Goal: Download file/media

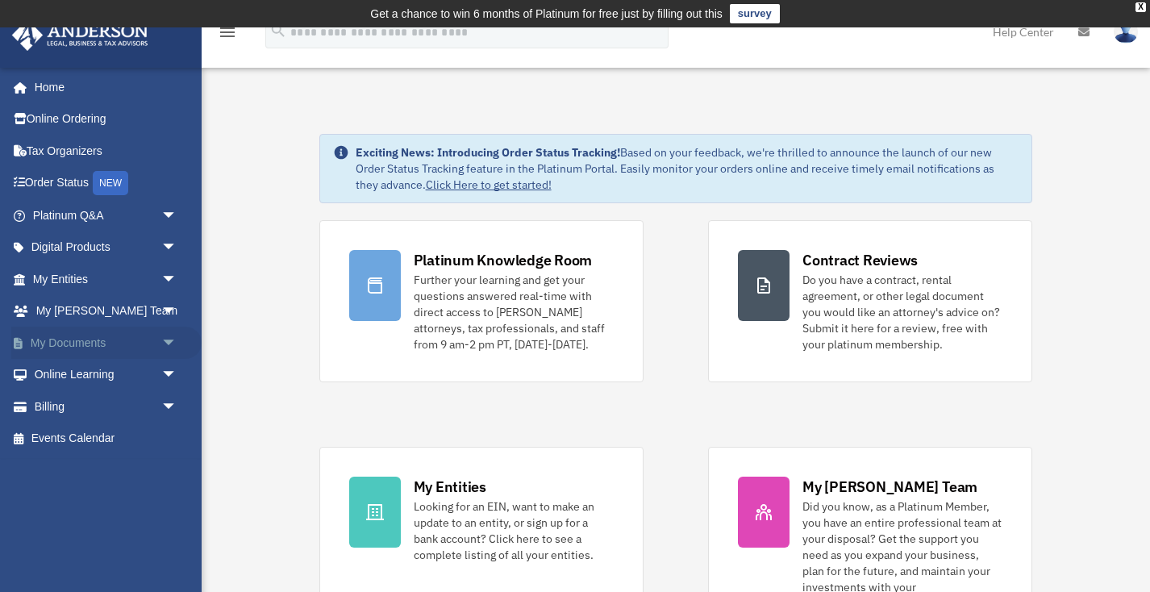
click at [80, 343] on link "My Documents arrow_drop_down" at bounding box center [106, 343] width 190 height 32
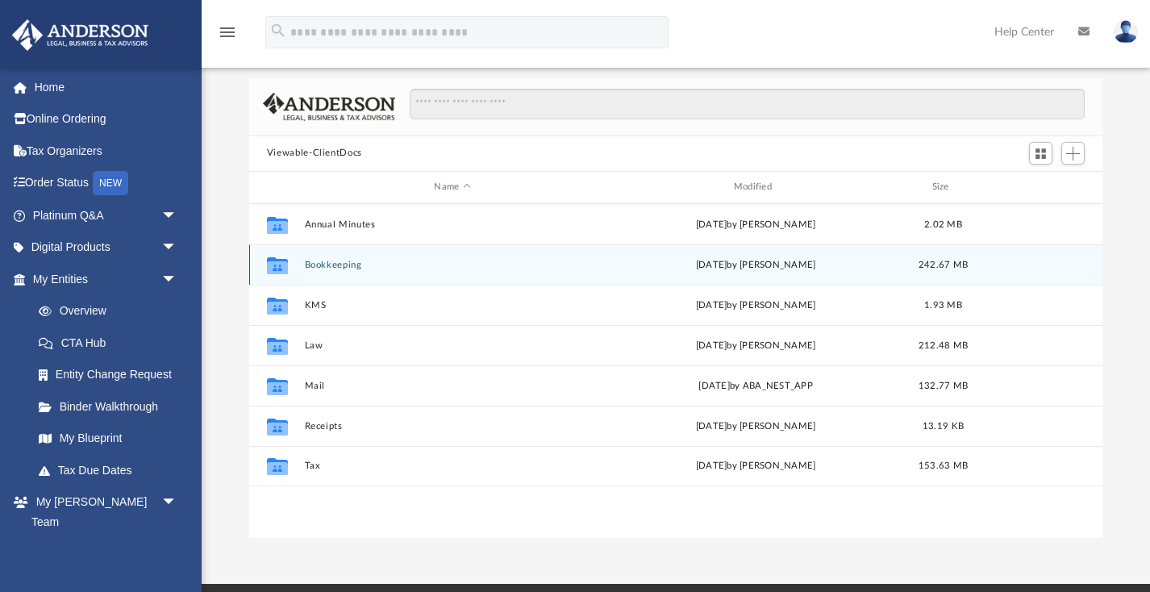
scroll to position [105, 0]
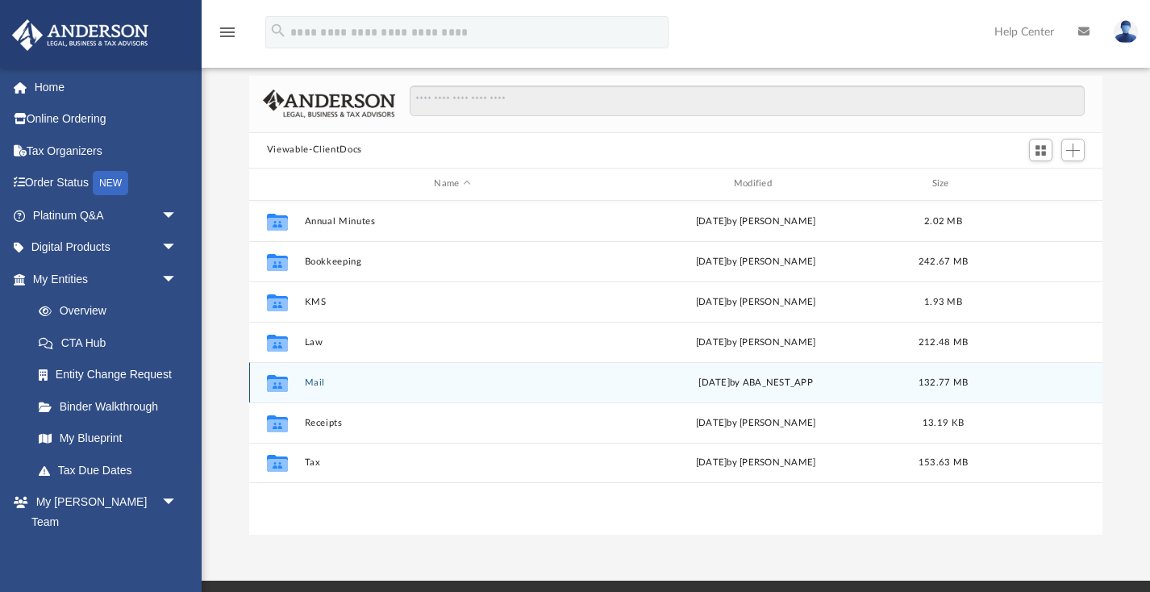
click at [313, 381] on button "Mail" at bounding box center [452, 382] width 296 height 10
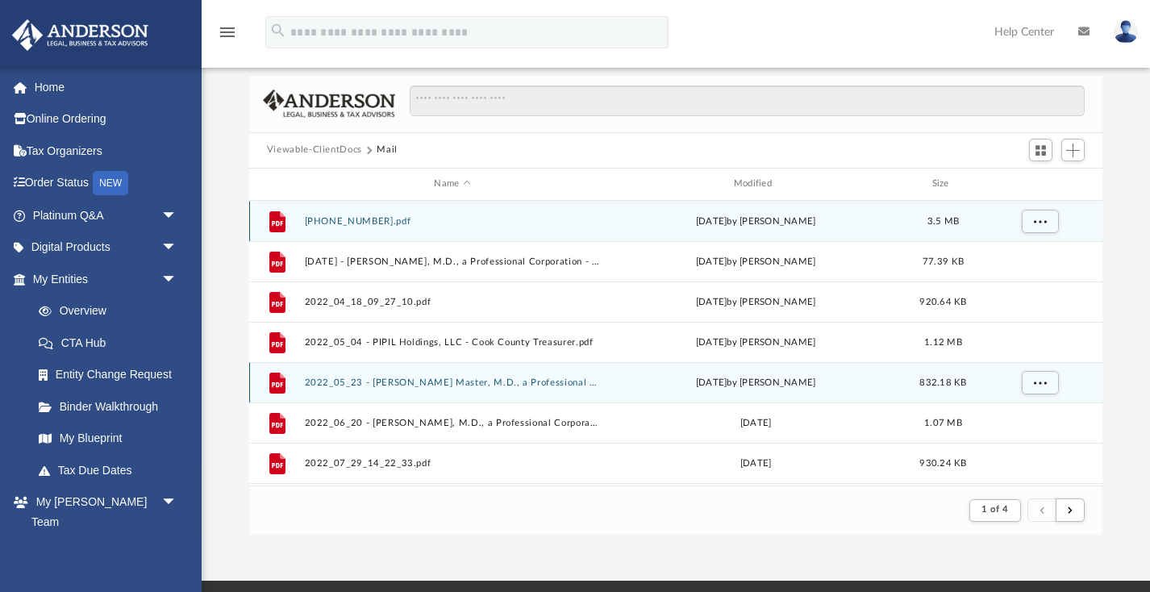
scroll to position [1, 0]
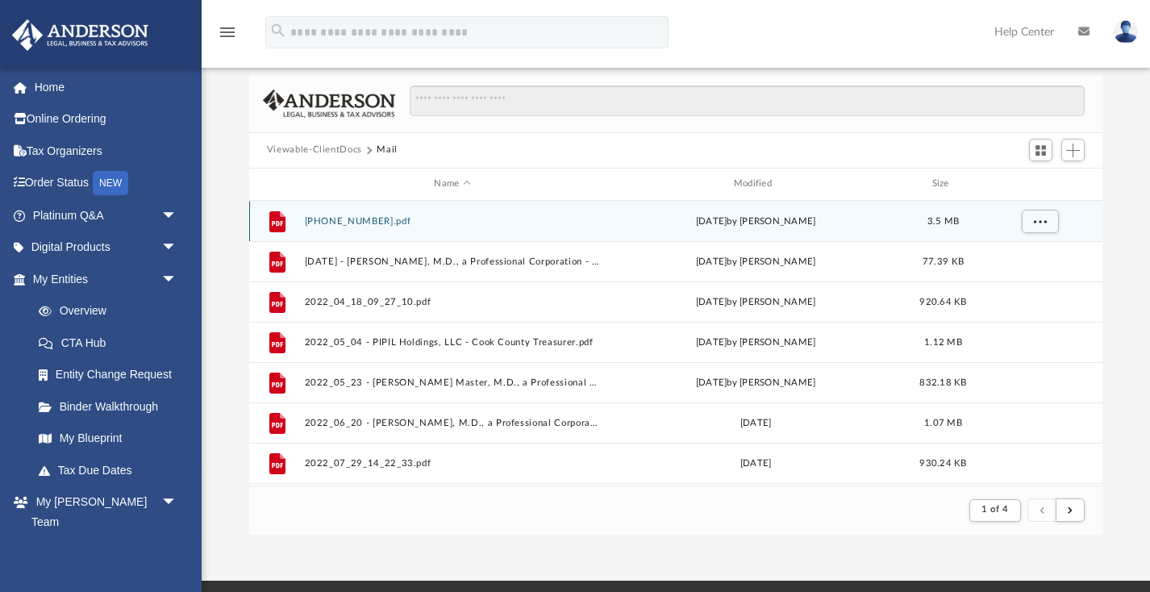
click at [327, 219] on button "[PHONE_NUMBER].pdf" at bounding box center [452, 220] width 296 height 10
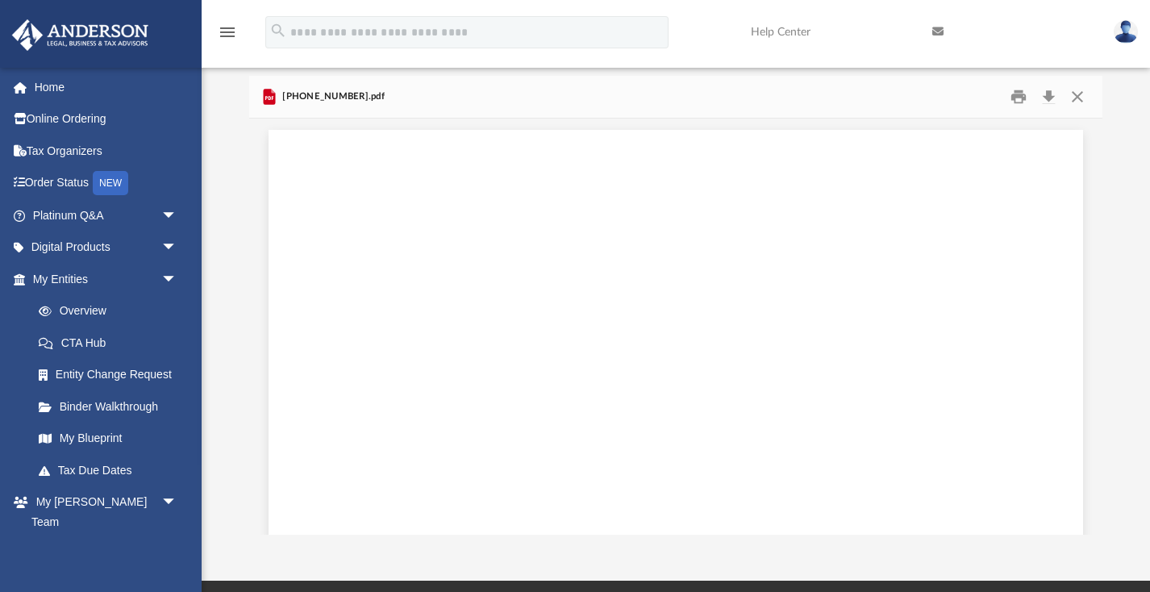
scroll to position [7651, 0]
click at [1080, 95] on button "Close" at bounding box center [1077, 96] width 29 height 25
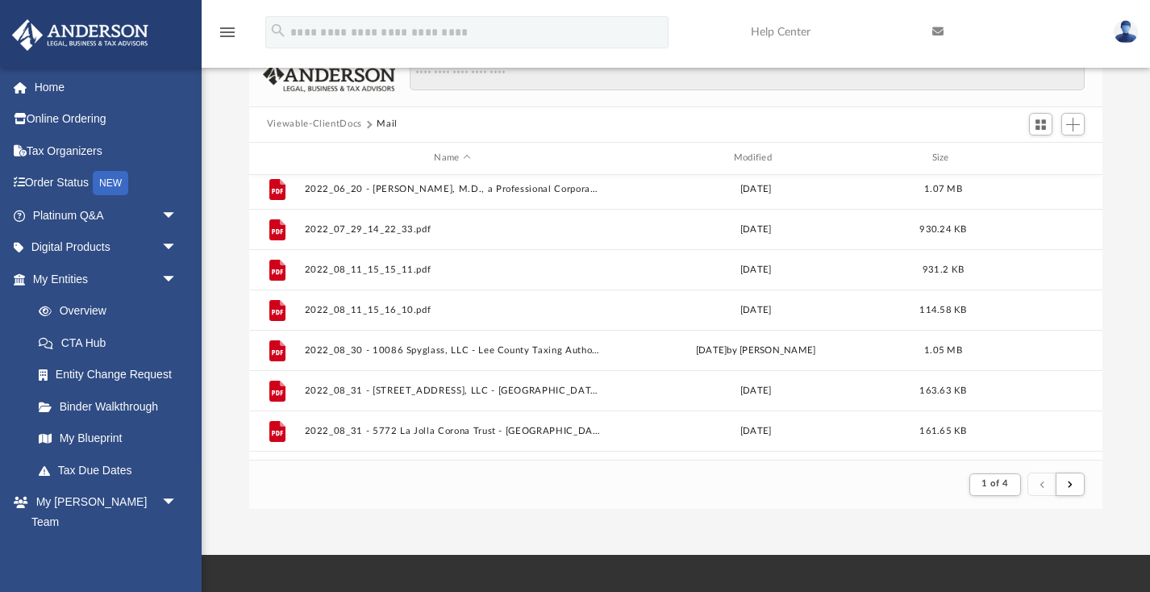
scroll to position [0, 0]
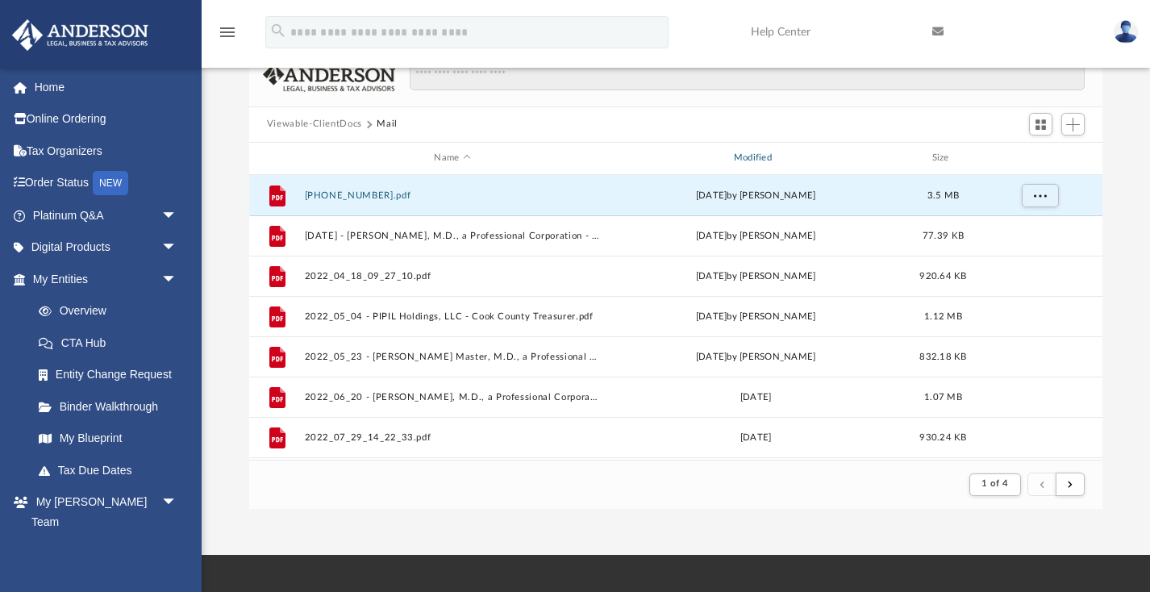
click at [784, 161] on div "Modified" at bounding box center [755, 158] width 297 height 15
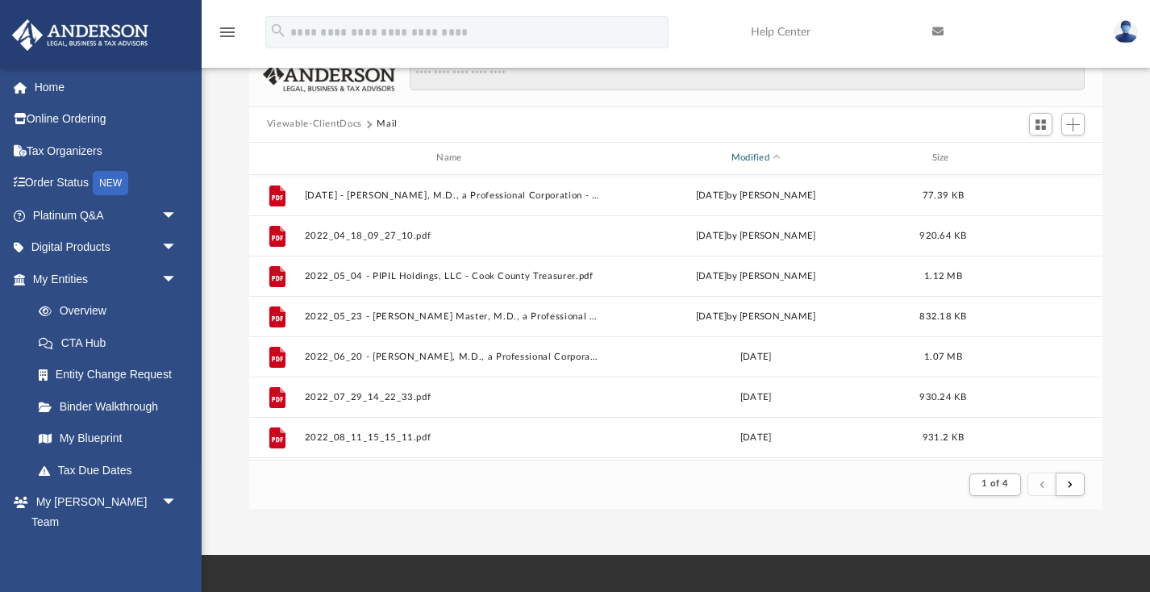
click at [758, 160] on div "Modified" at bounding box center [755, 158] width 297 height 15
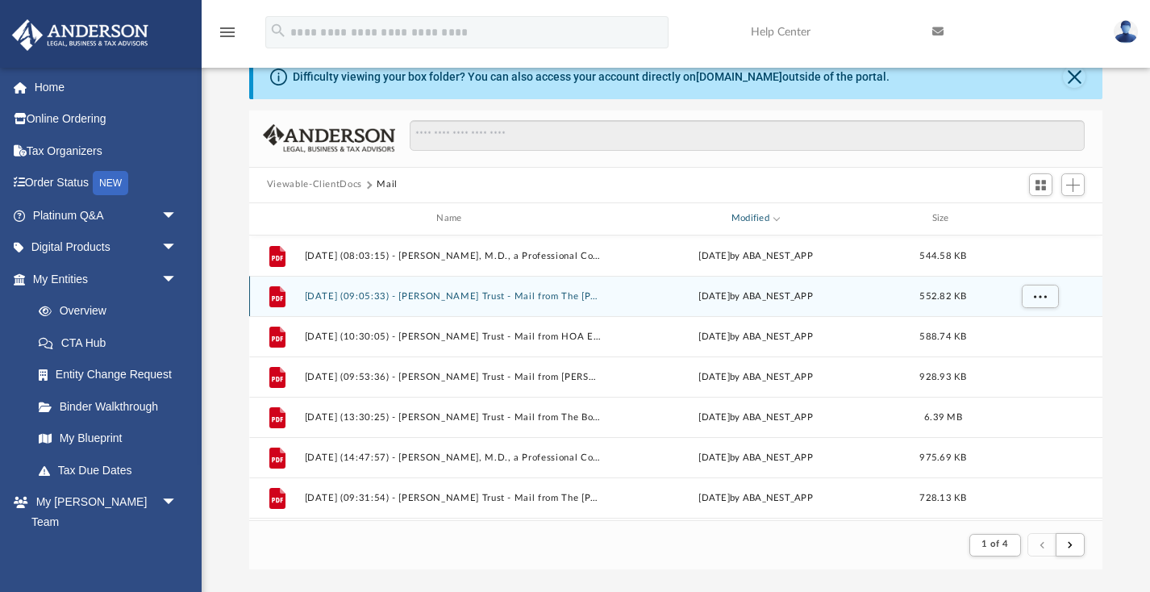
scroll to position [58, 0]
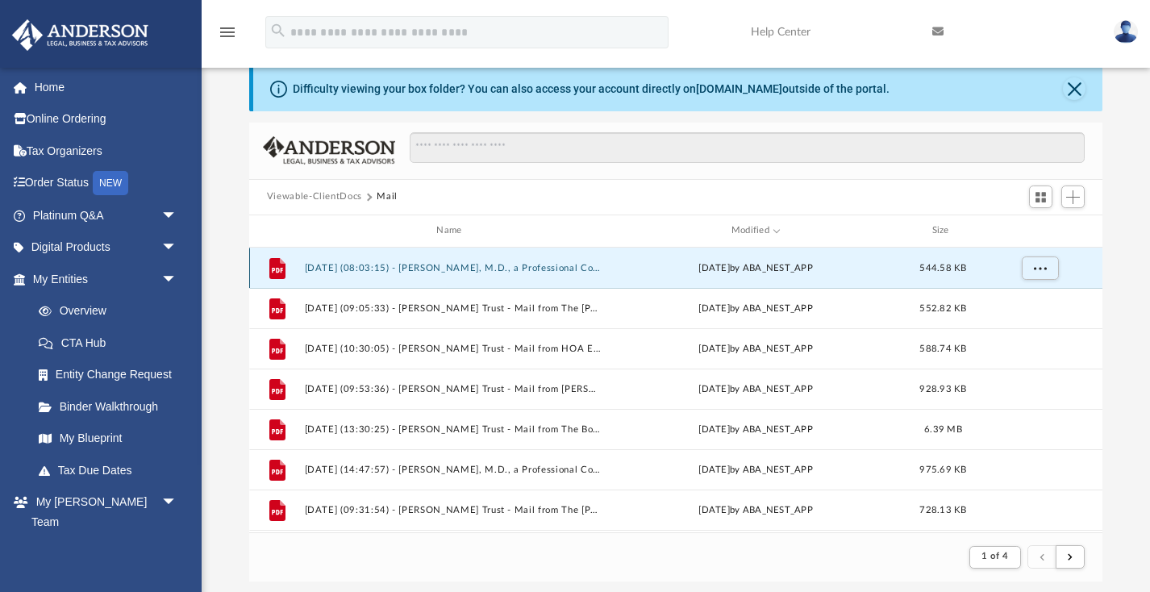
click at [573, 266] on button "[DATE] (08:03:15) - [PERSON_NAME], M.D., a Professional Corporation - Mail from…" at bounding box center [452, 267] width 296 height 10
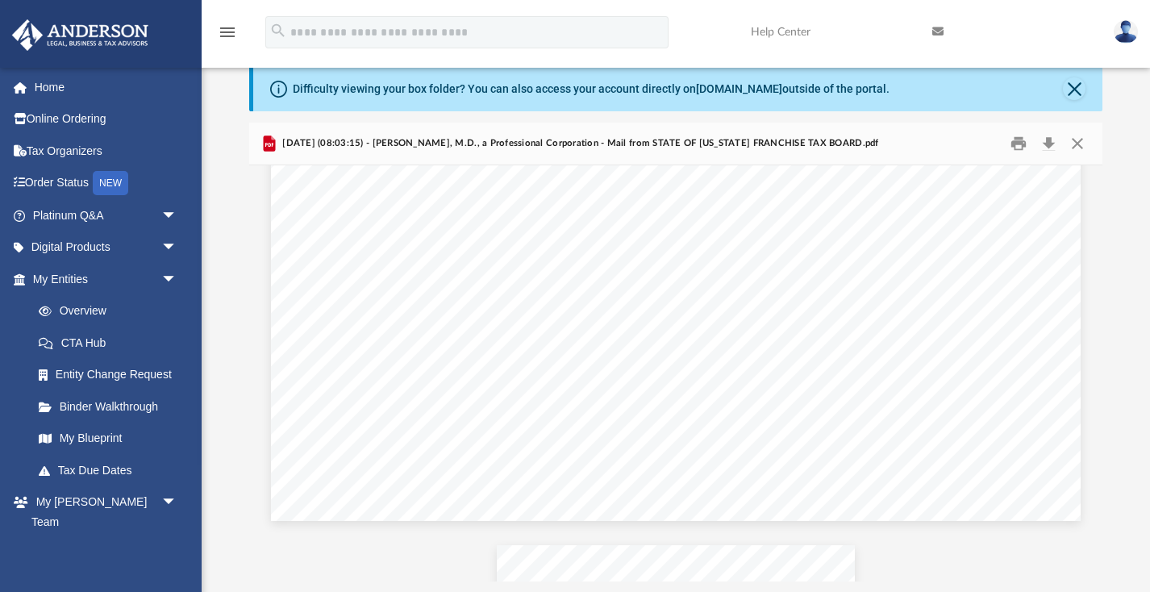
scroll to position [1751, 0]
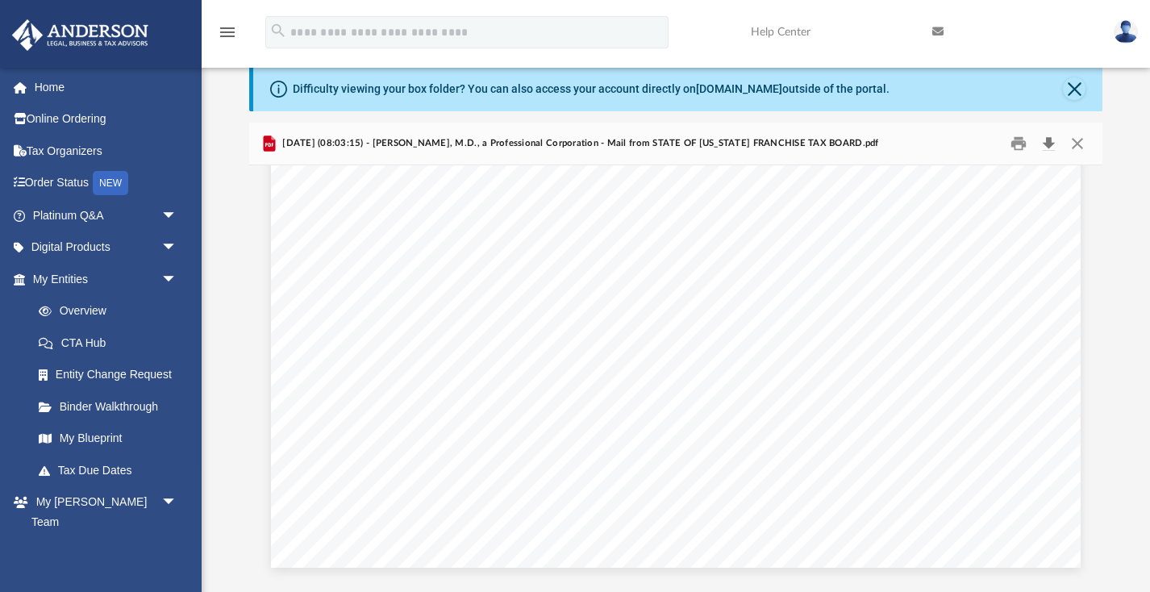
click at [1051, 145] on button "Download" at bounding box center [1048, 143] width 29 height 25
